Goal: Information Seeking & Learning: Learn about a topic

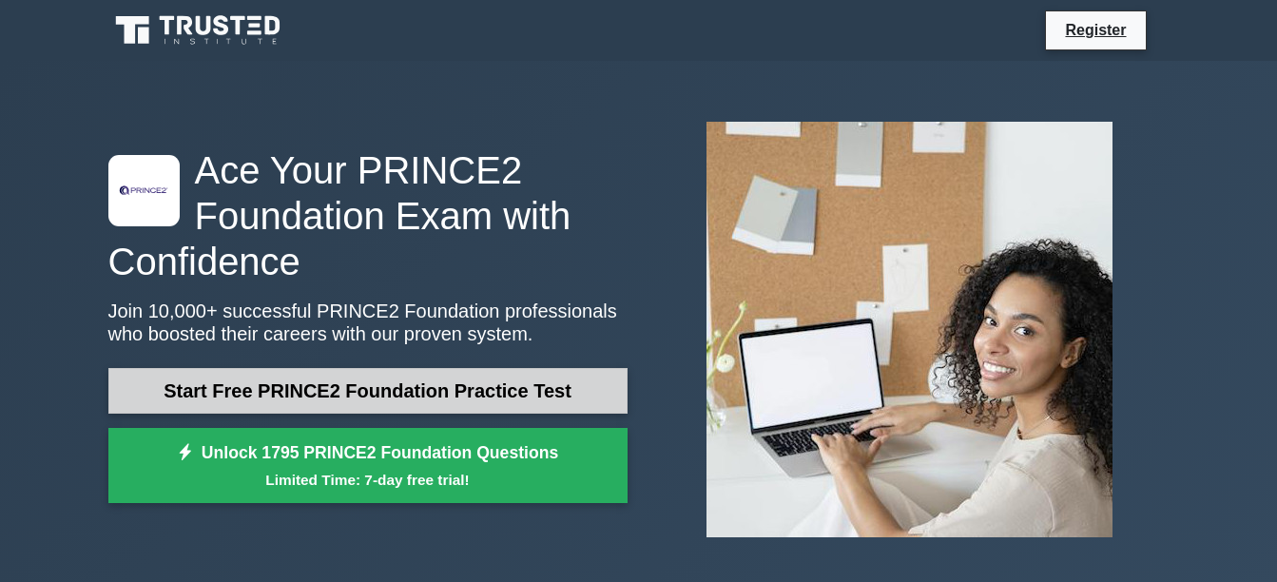
click at [356, 394] on link "Start Free PRINCE2 Foundation Practice Test" at bounding box center [367, 391] width 519 height 46
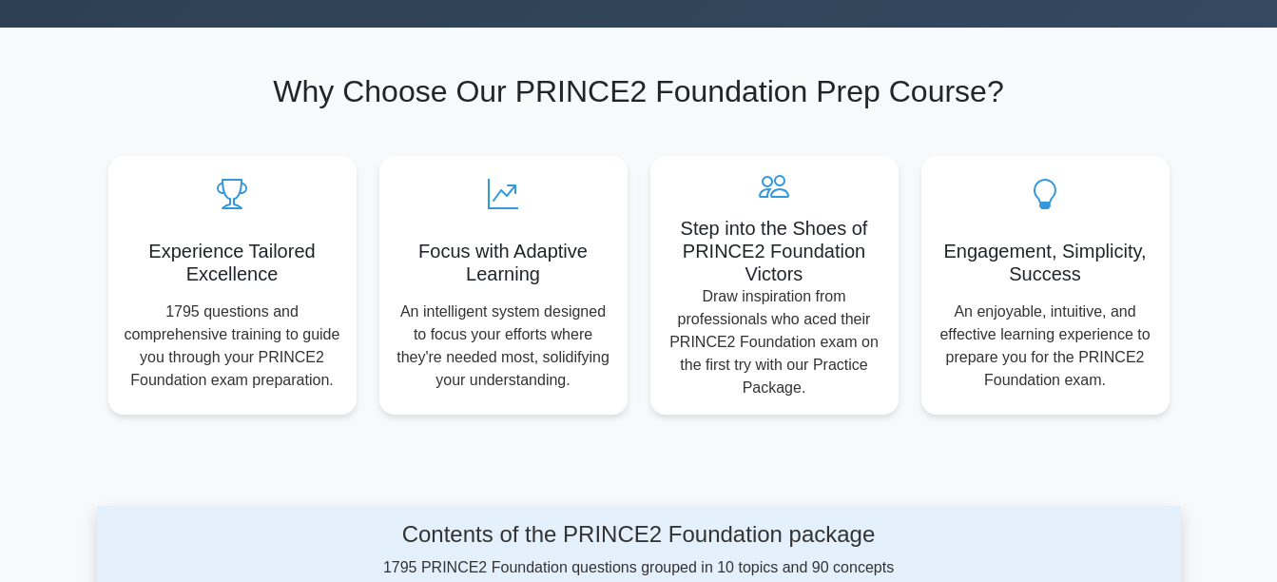
scroll to position [190, 0]
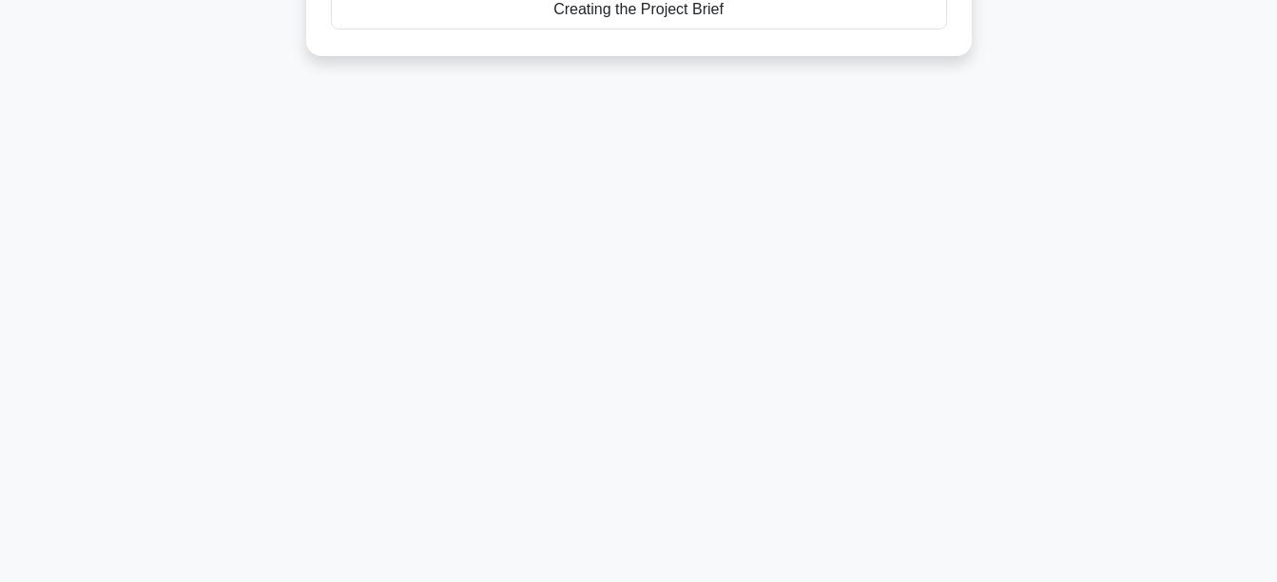
scroll to position [65, 0]
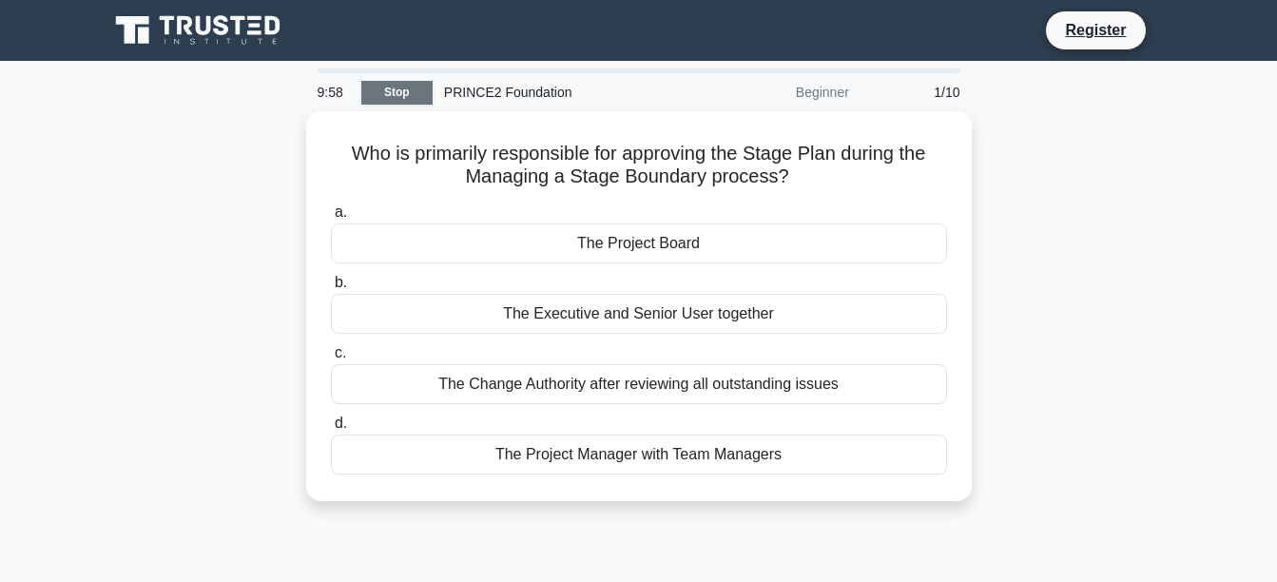
click at [413, 90] on link "Stop" at bounding box center [396, 93] width 71 height 24
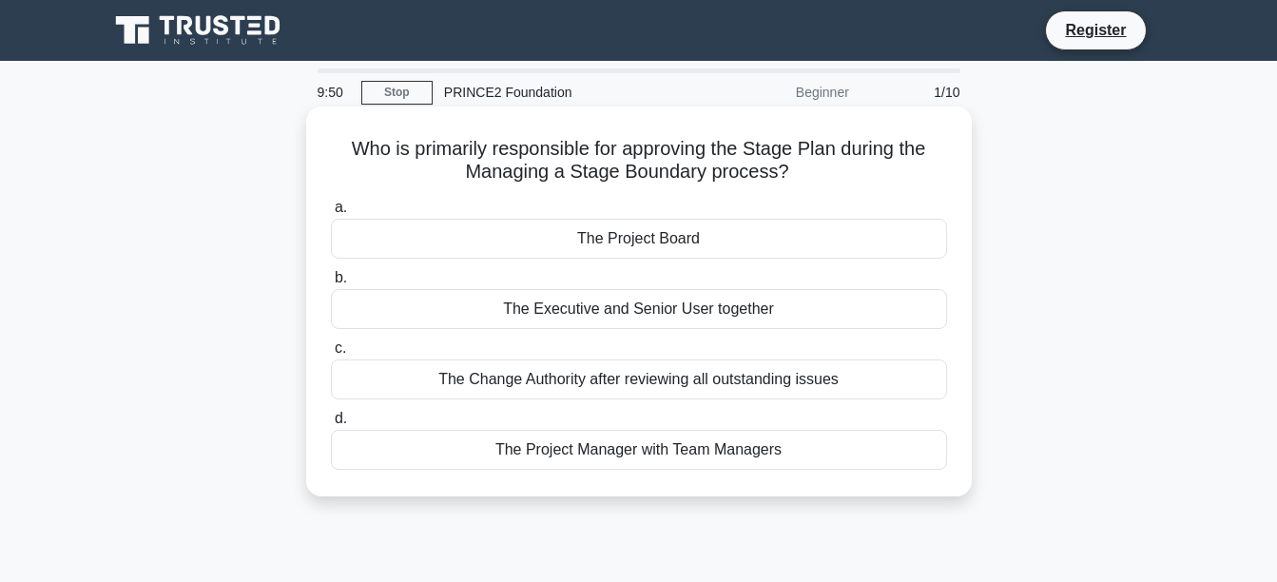
click at [526, 227] on div "The Project Board" at bounding box center [639, 239] width 616 height 40
click at [331, 214] on input "a. The Project Board" at bounding box center [331, 208] width 0 height 12
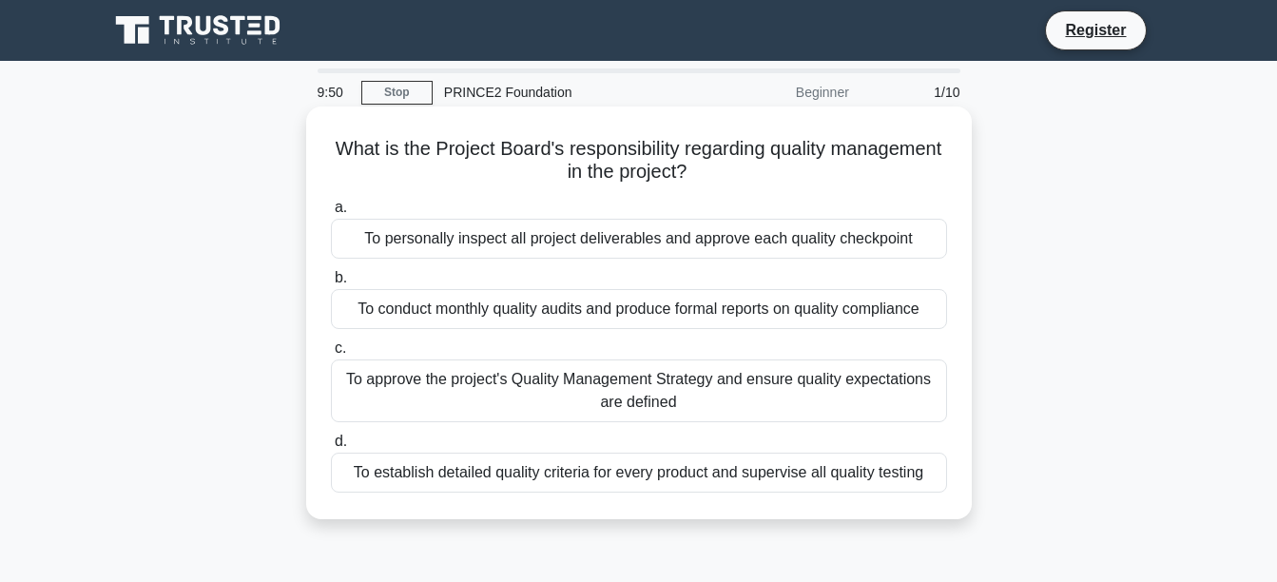
click at [522, 238] on div "To personally inspect all project deliverables and approve each quality checkpo…" at bounding box center [639, 239] width 616 height 40
click at [331, 214] on input "a. To personally inspect all project deliverables and approve each quality chec…" at bounding box center [331, 208] width 0 height 12
